Goal: Task Accomplishment & Management: Manage account settings

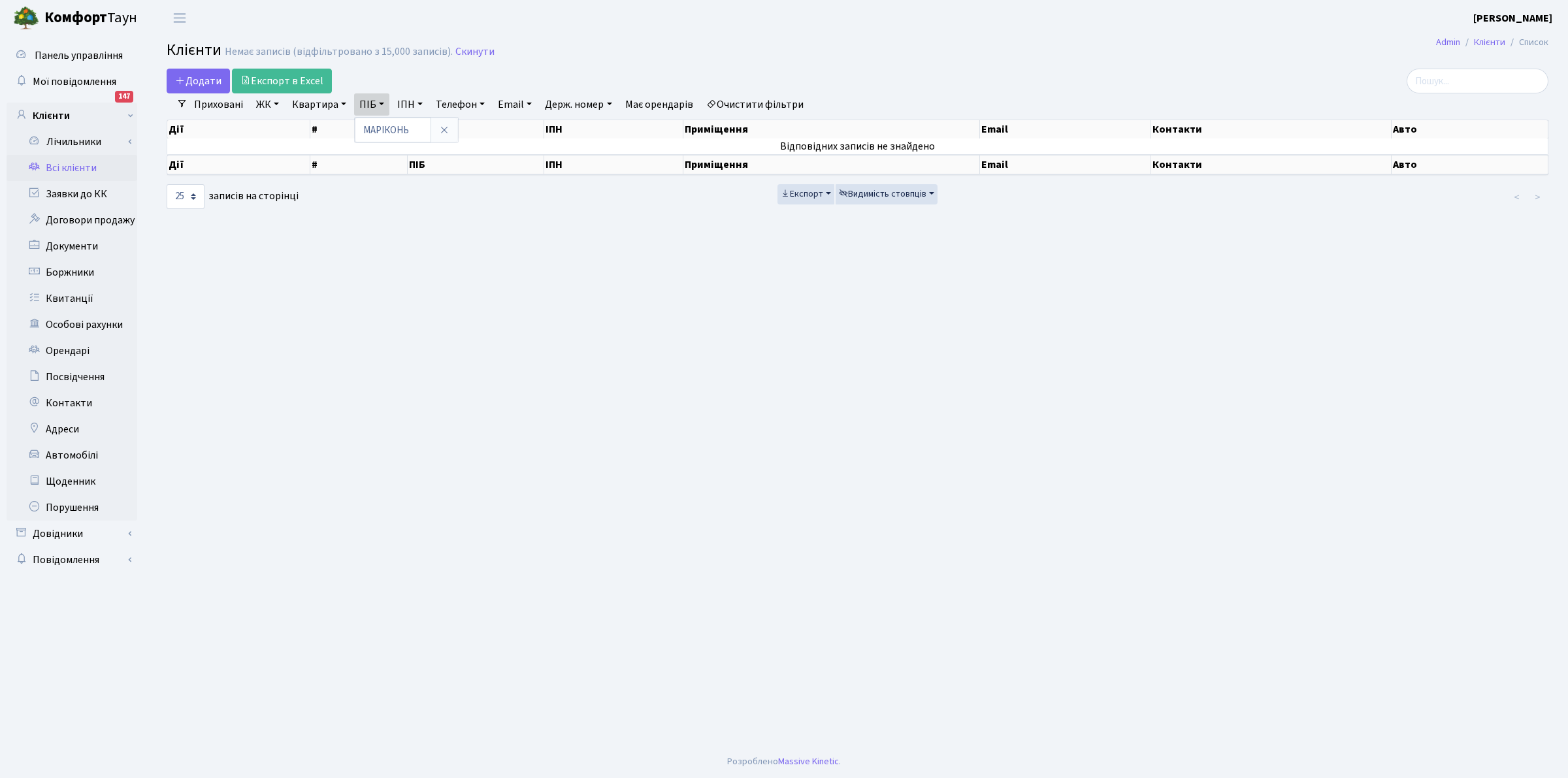
select select "25"
click at [413, 132] on input "МАРІКОНЬ" at bounding box center [393, 130] width 76 height 25
type input "М"
type input "[PERSON_NAME]"
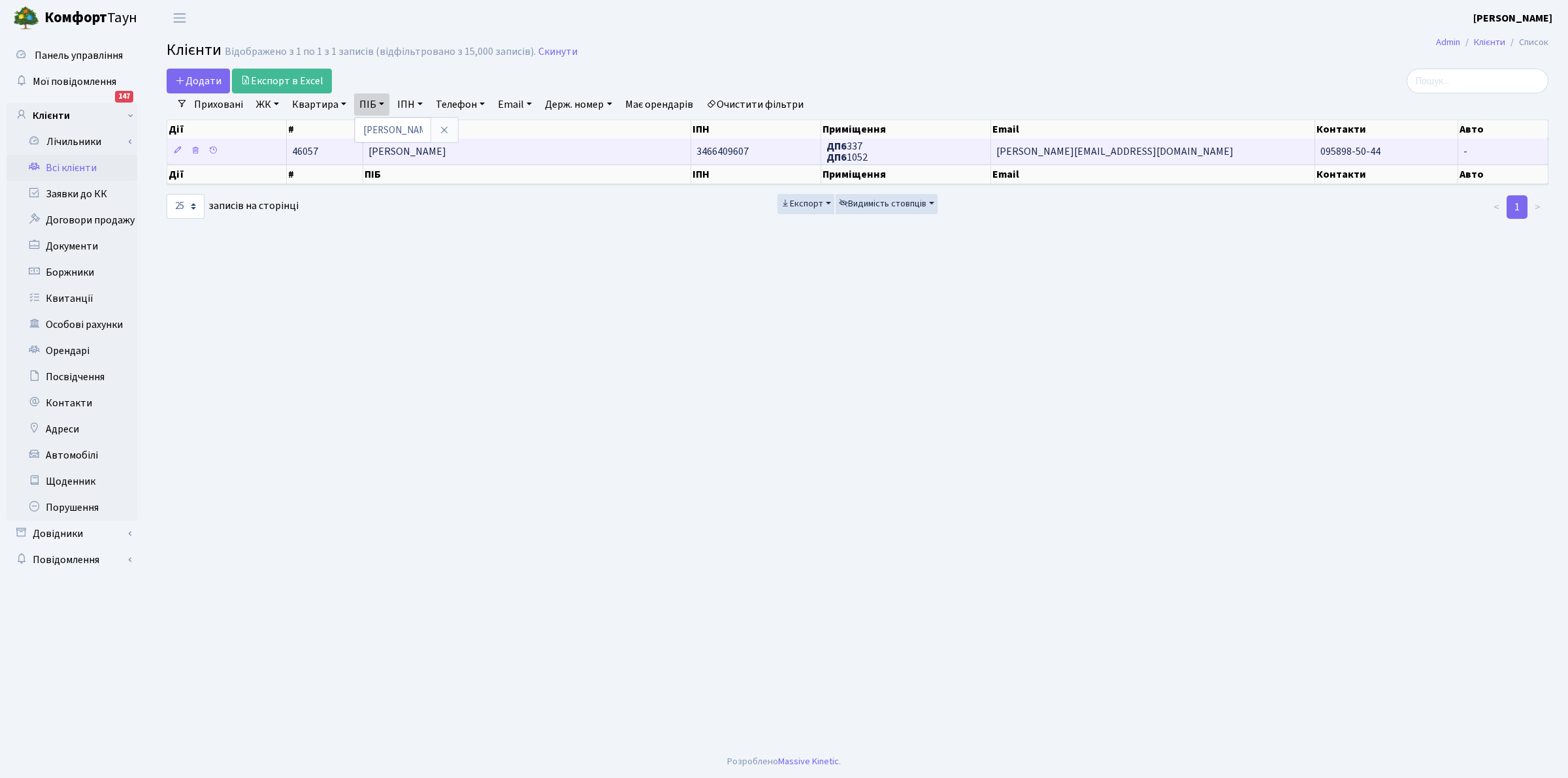
click at [856, 151] on span "ДП6 337 ДП6 1052" at bounding box center [847, 152] width 41 height 25
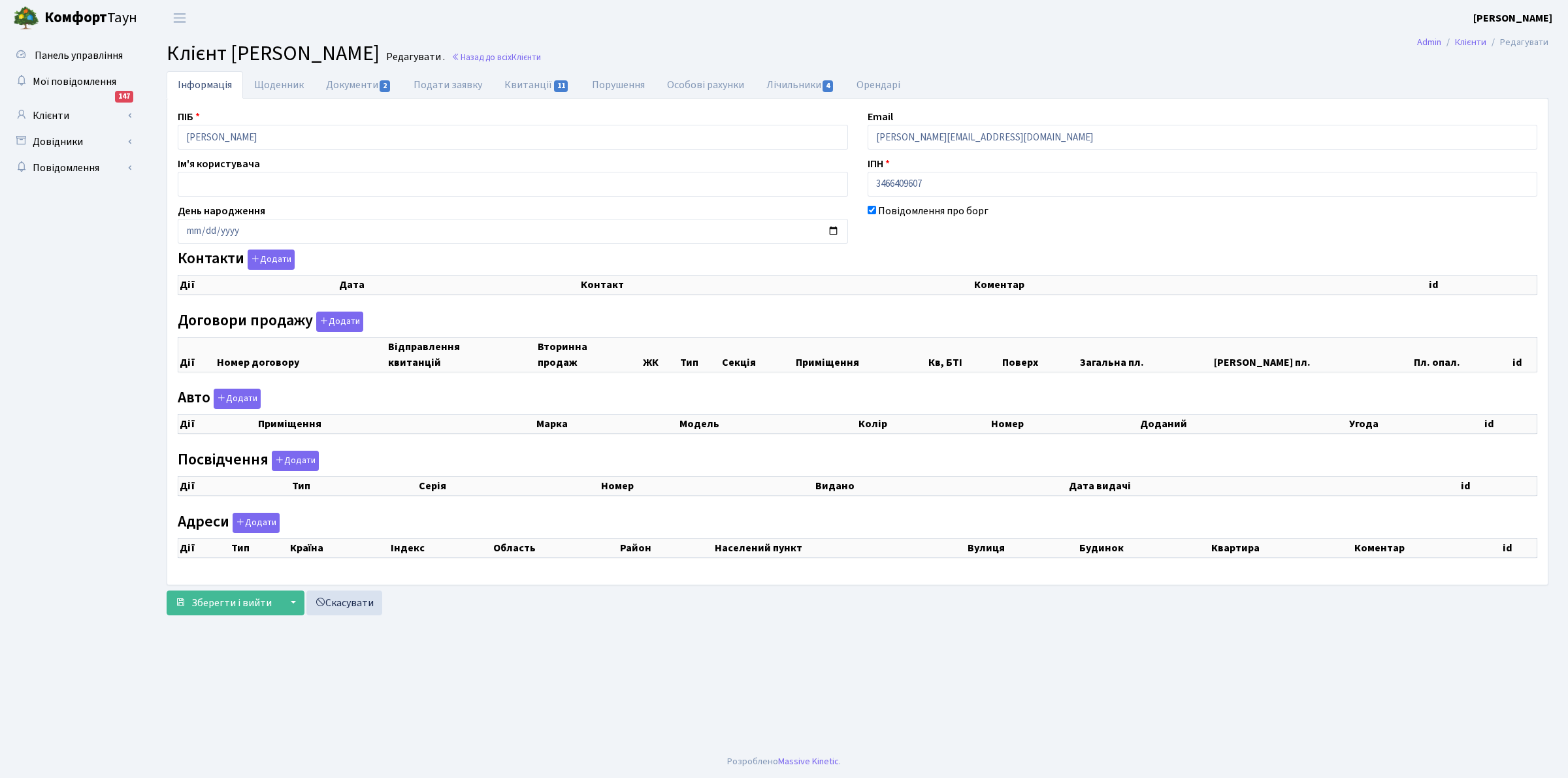
click at [681, 409] on div "Авто Додати Дії Приміщення Марка [GEOGRAPHIC_DATA] Колір" at bounding box center [857, 416] width 1380 height 55
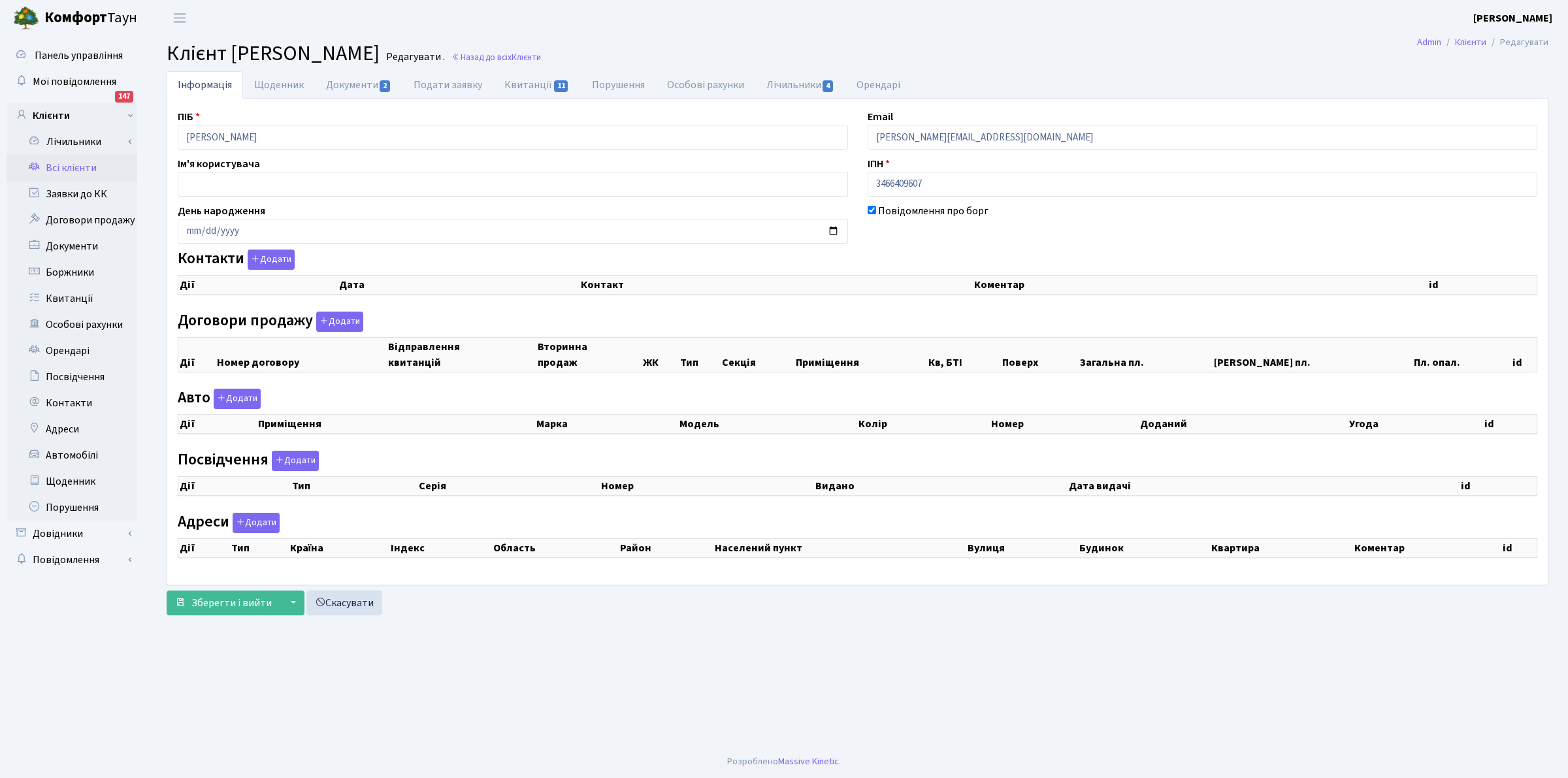
checkbox input "true"
select select "25"
